Goal: Task Accomplishment & Management: Manage account settings

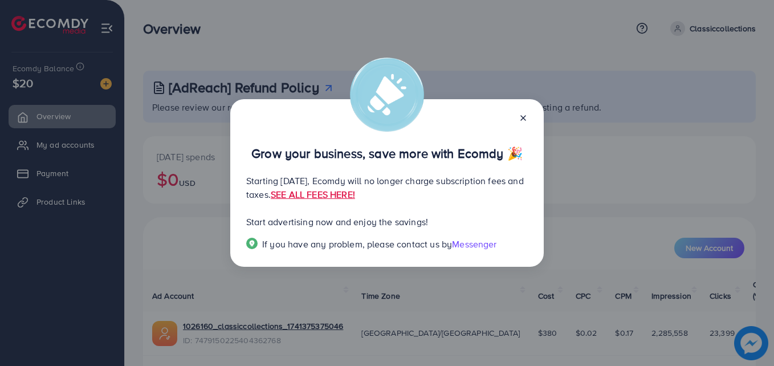
click at [524, 120] on icon at bounding box center [523, 117] width 9 height 9
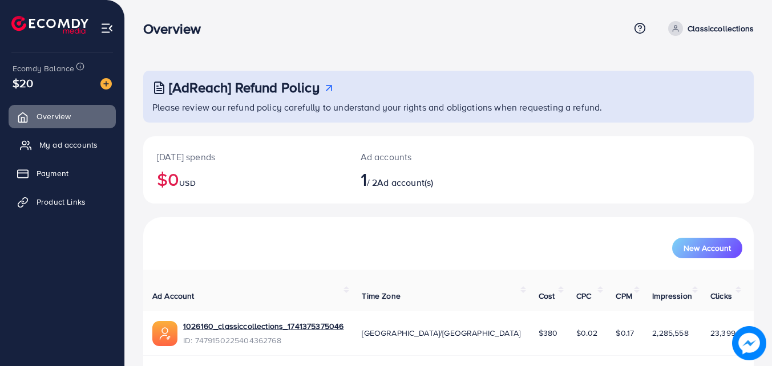
click at [86, 151] on link "My ad accounts" at bounding box center [62, 144] width 107 height 23
